Goal: Communication & Community: Answer question/provide support

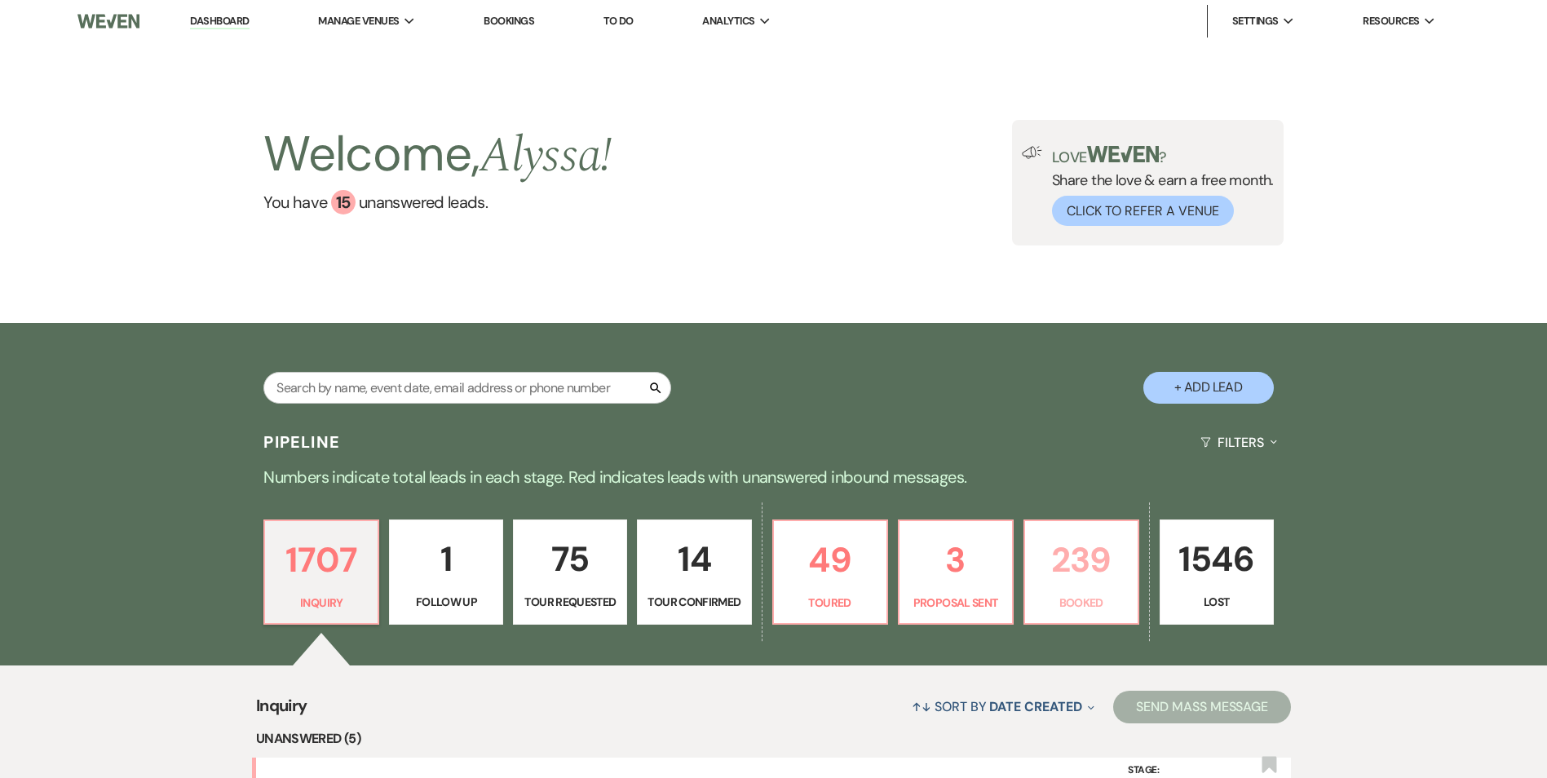
click at [1111, 543] on p "239" at bounding box center [1081, 560] width 93 height 55
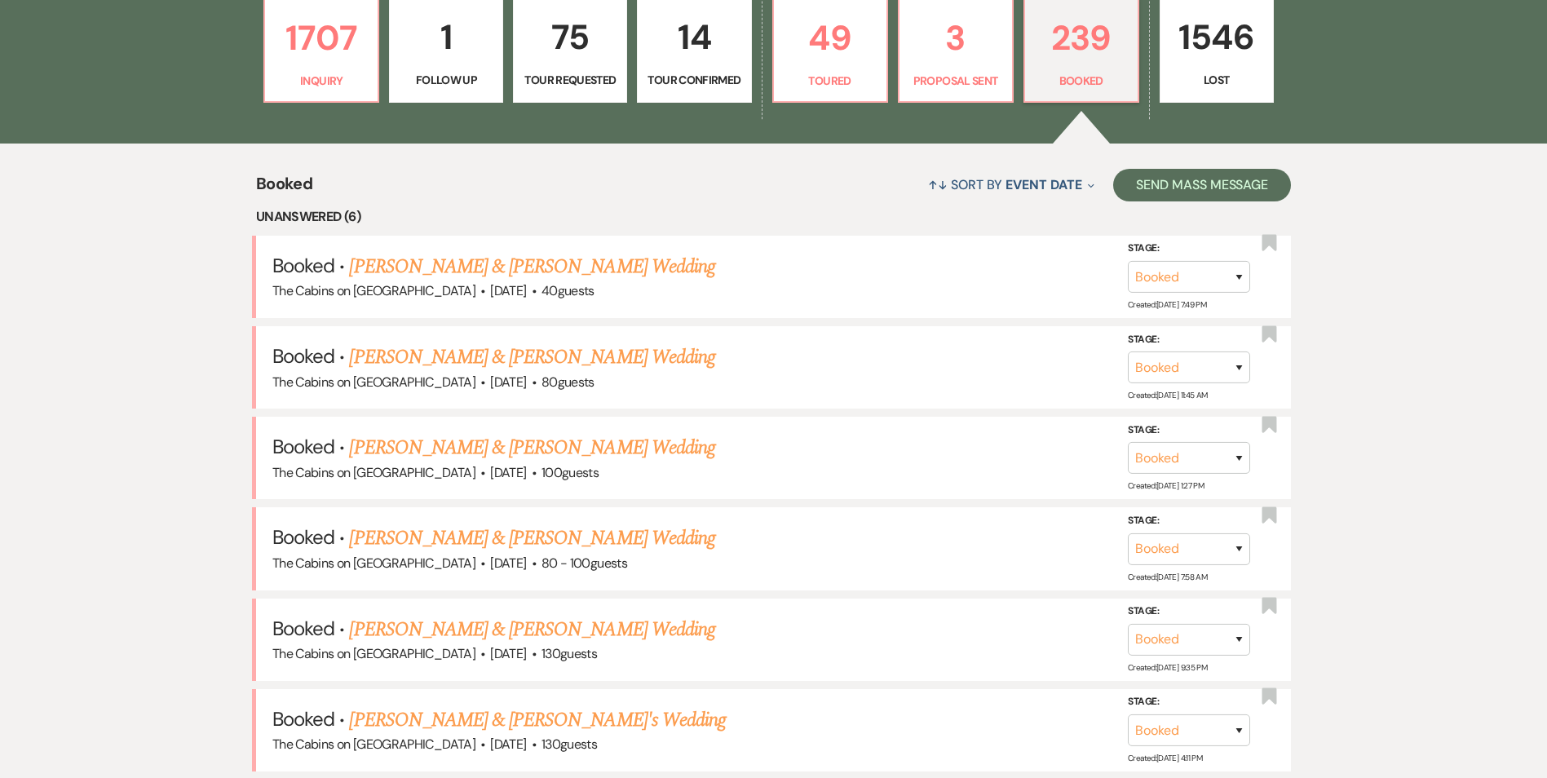
scroll to position [506, 0]
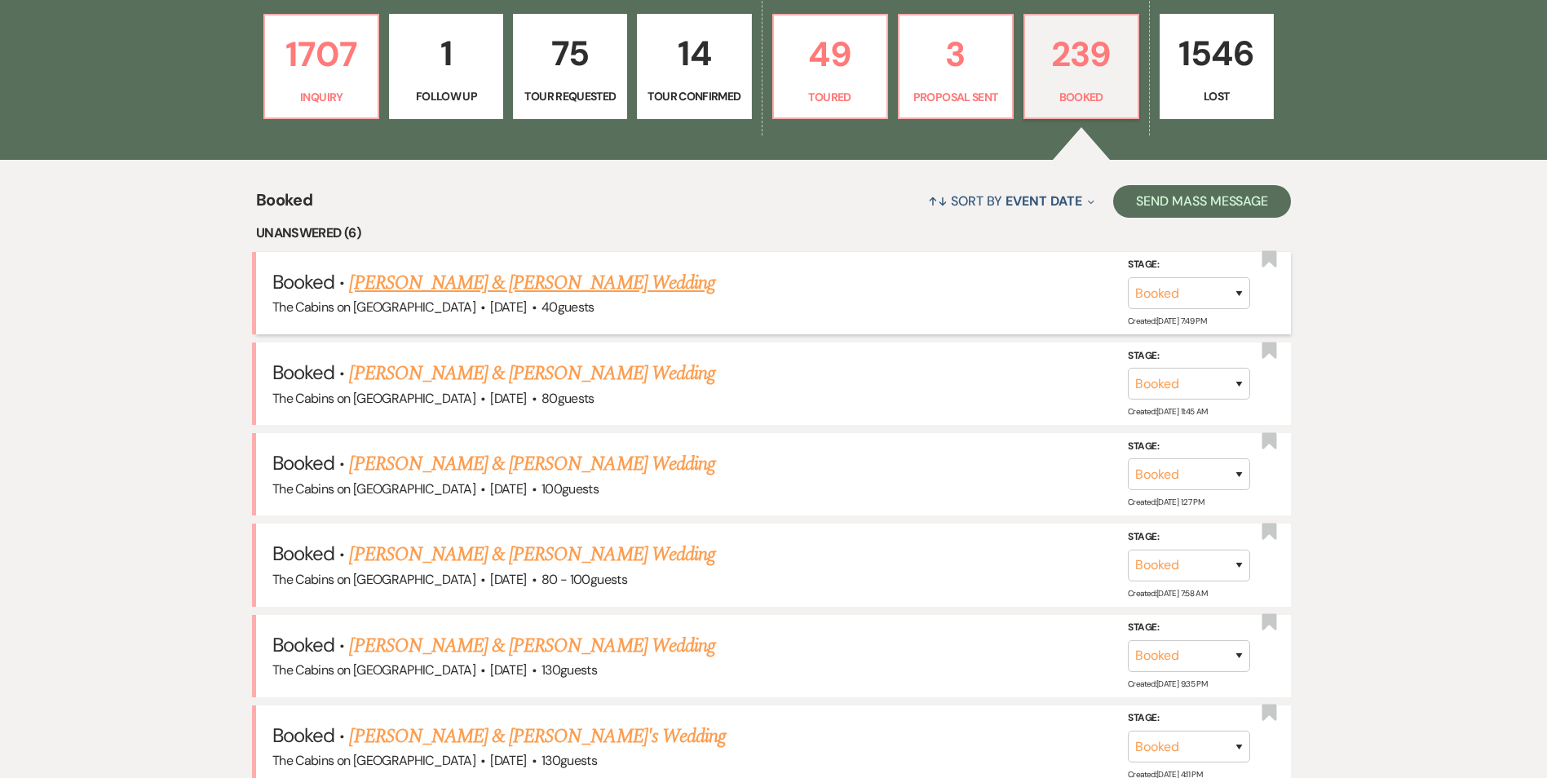
click at [600, 298] on link "[PERSON_NAME] & [PERSON_NAME] Wedding" at bounding box center [531, 282] width 365 height 29
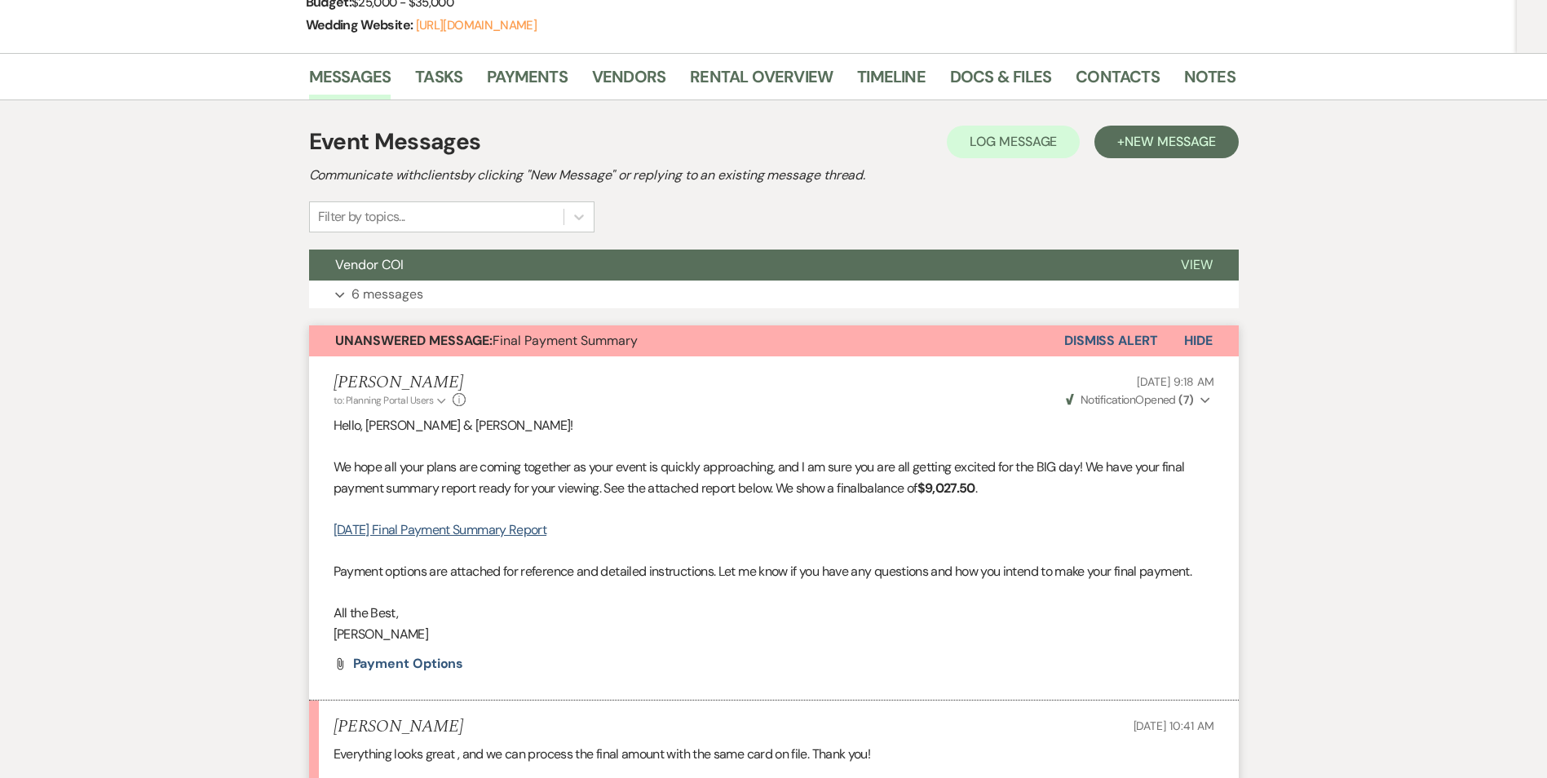
scroll to position [283, 0]
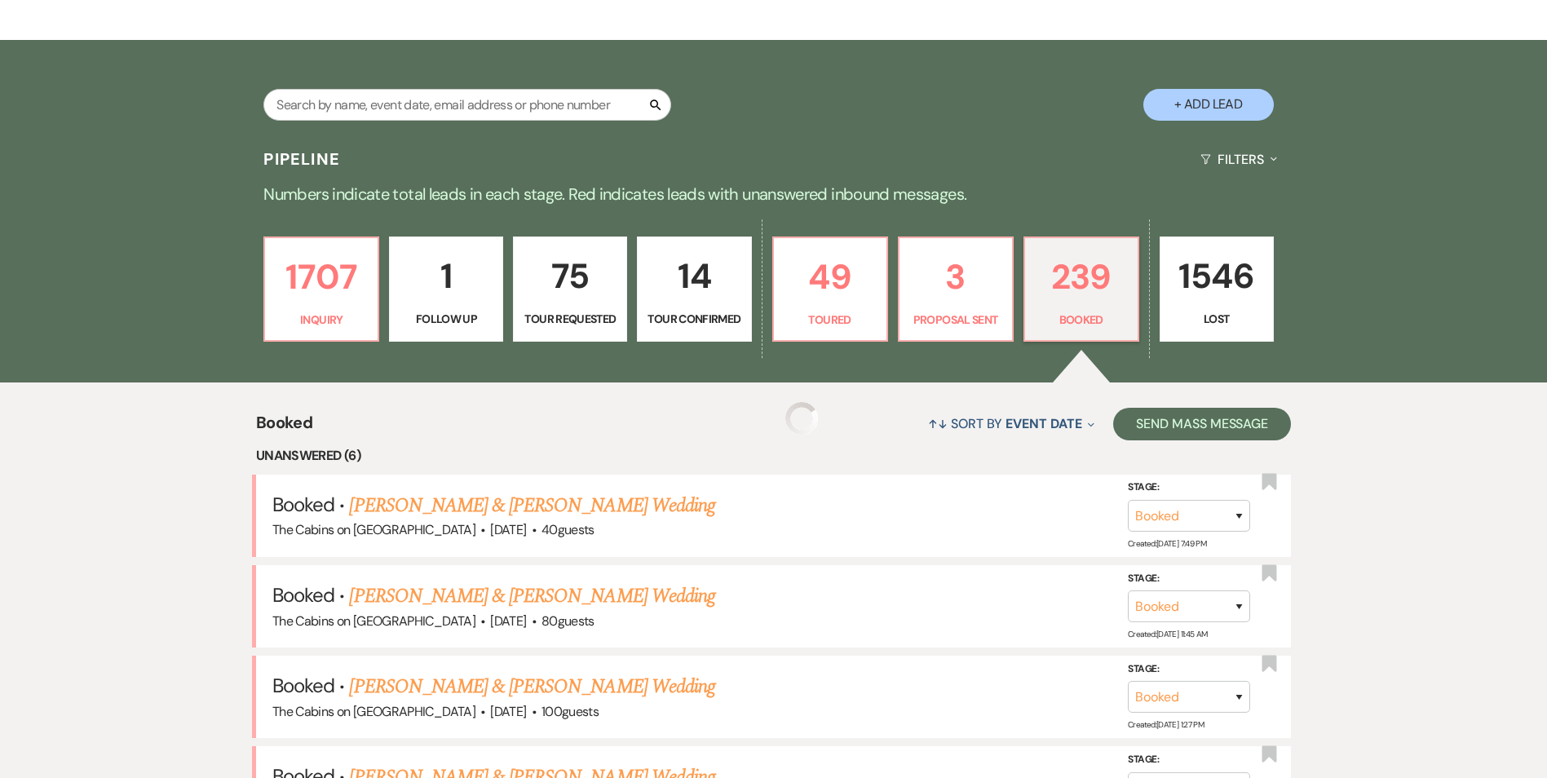
scroll to position [506, 0]
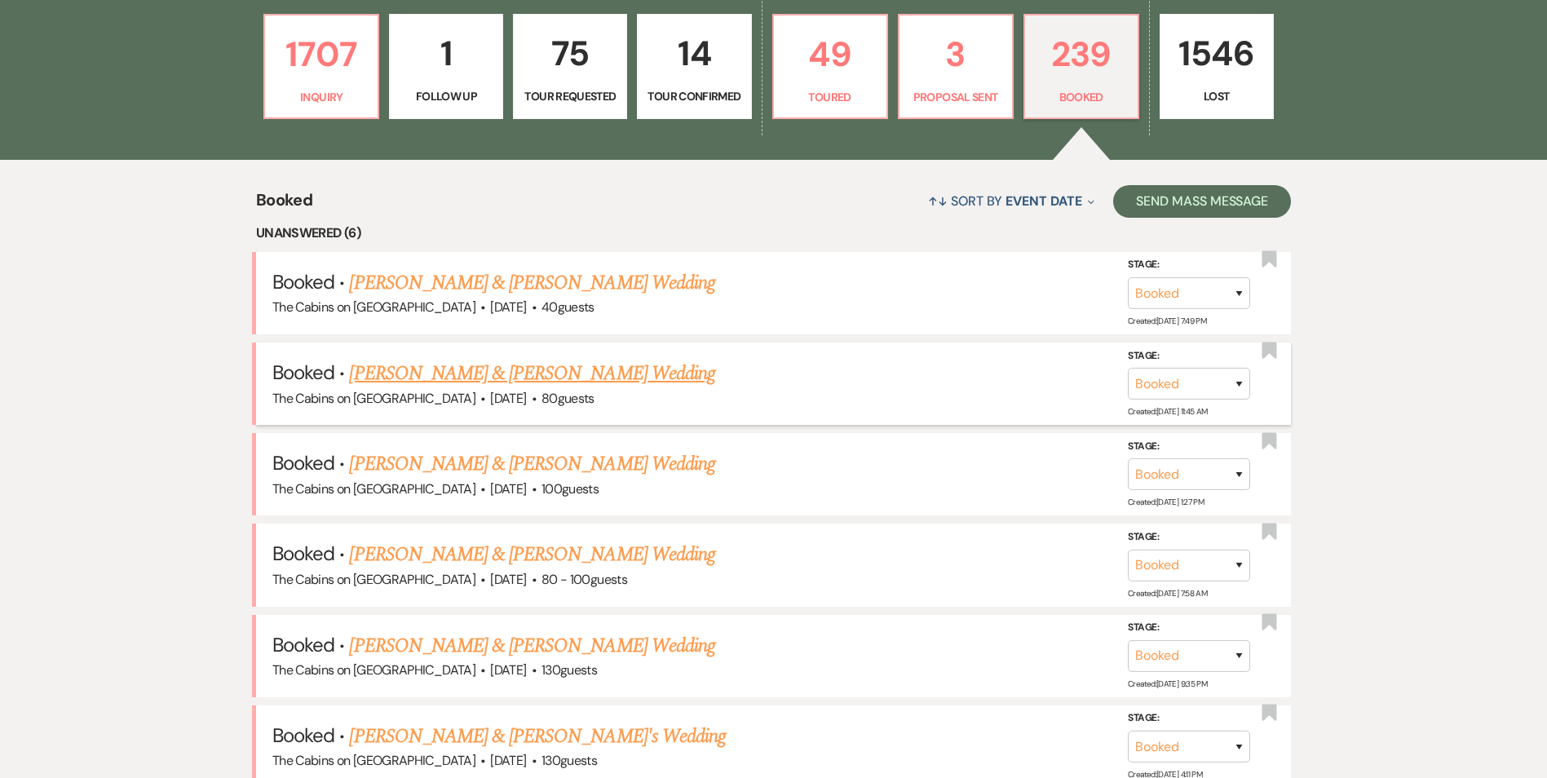
click at [490, 407] on span "[DATE]" at bounding box center [508, 398] width 36 height 17
click at [462, 388] on link "[PERSON_NAME] & [PERSON_NAME] Wedding" at bounding box center [531, 373] width 365 height 29
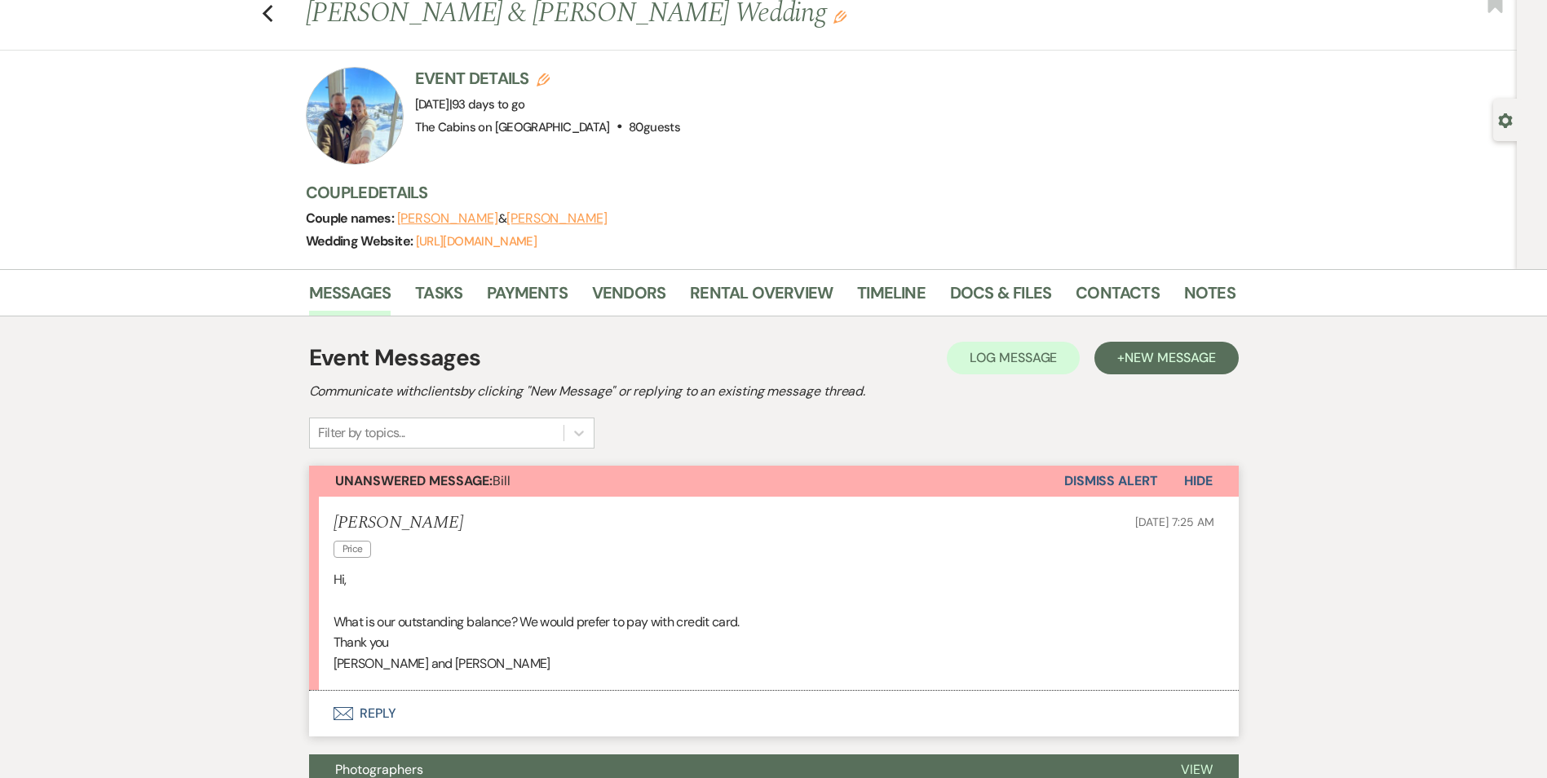
scroll to position [43, 0]
